Goal: Information Seeking & Learning: Learn about a topic

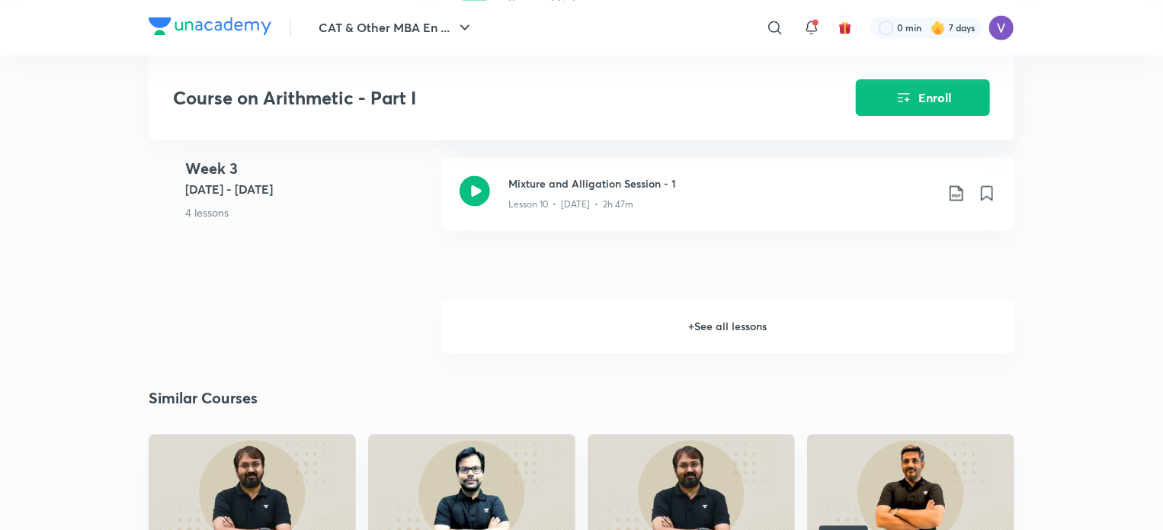
scroll to position [1497, 0]
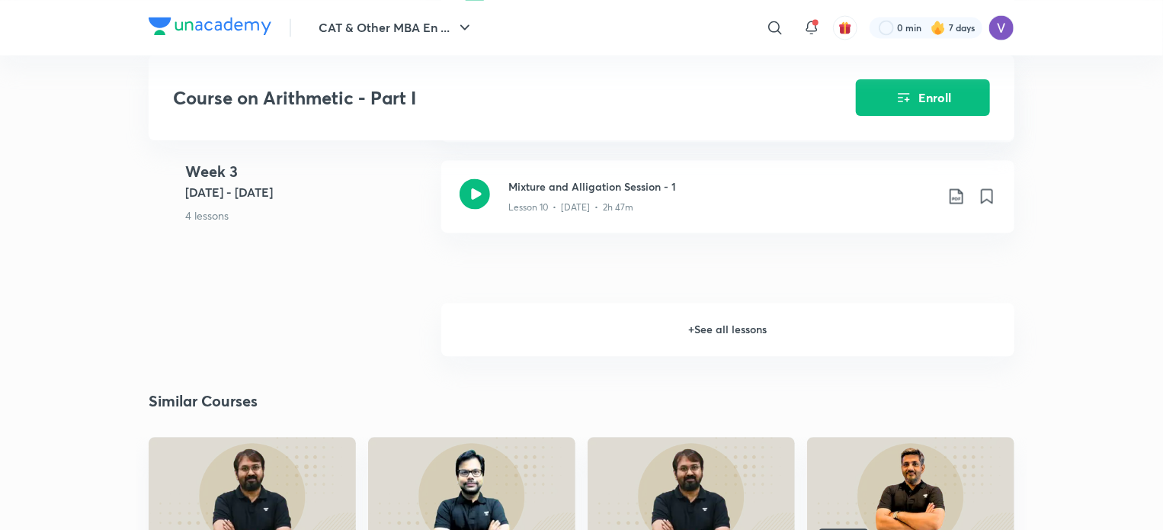
click at [574, 313] on h6 "+ See all lessons" at bounding box center [727, 329] width 573 height 53
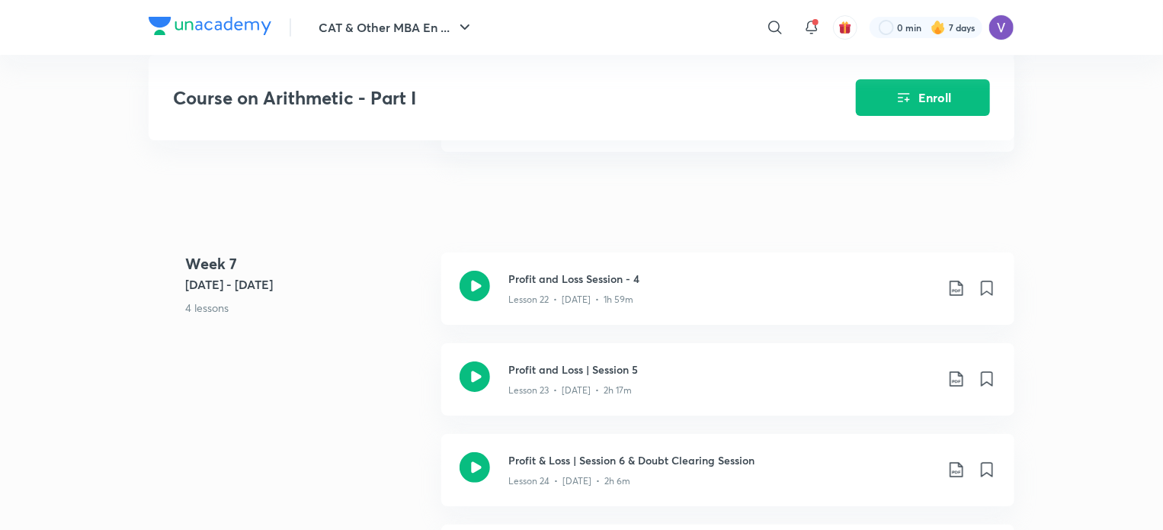
scroll to position [2807, 0]
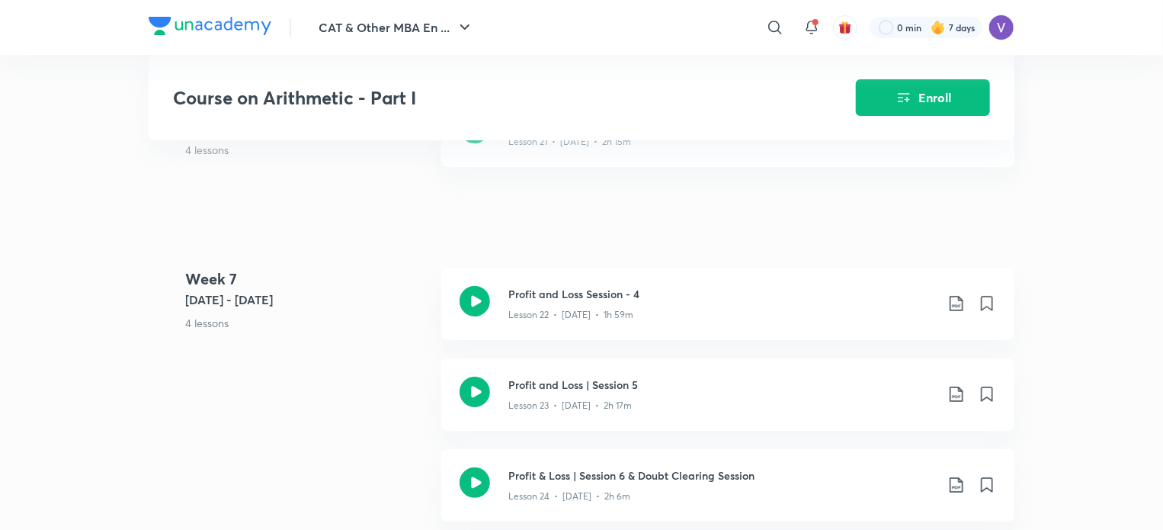
click at [574, 313] on p "Lesson 22 • [DATE] • 1h 59m" at bounding box center [570, 315] width 125 height 14
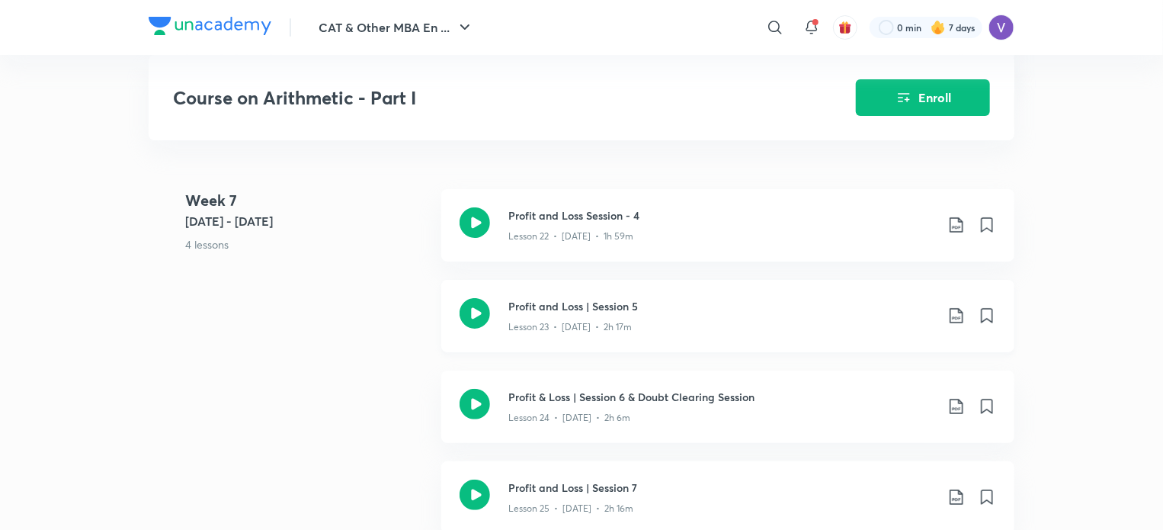
scroll to position [2887, 0]
click at [494, 316] on div "Profit and Loss | Session 5 Lesson 23 • [DATE] • 2h 17m" at bounding box center [727, 315] width 573 height 72
